Goal: Task Accomplishment & Management: Manage account settings

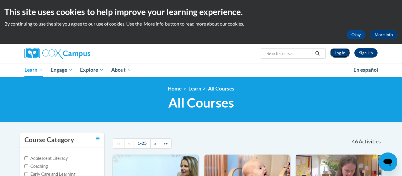
click at [344, 52] on link "Log In" at bounding box center [340, 52] width 20 height 9
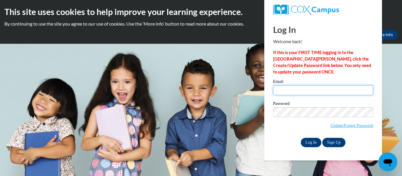
type input "26kayfireheart@gmail.com"
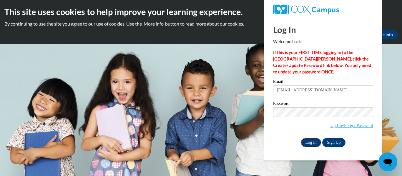
click at [310, 145] on input "Log In" at bounding box center [311, 142] width 21 height 9
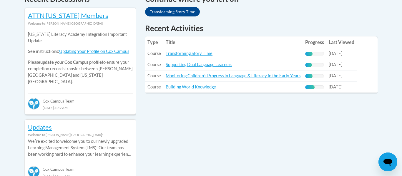
scroll to position [265, 0]
